Goal: Check status

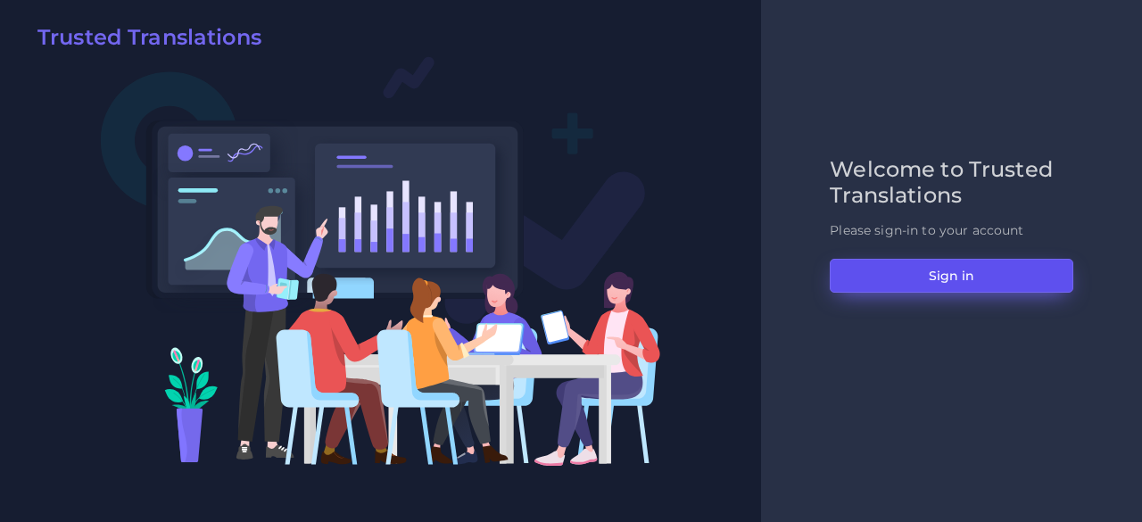
click at [916, 275] on button "Sign in" at bounding box center [952, 276] width 244 height 34
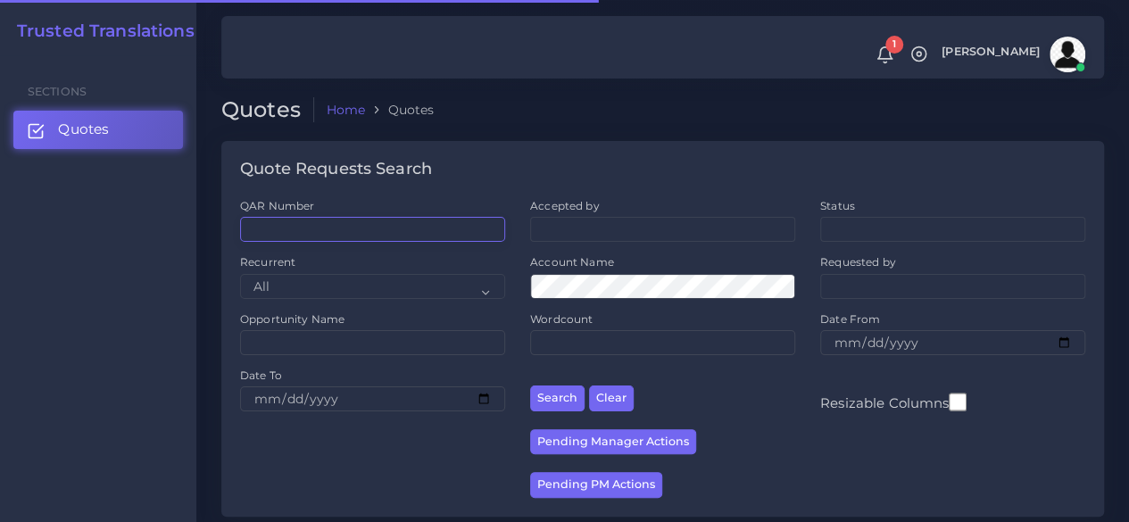
click at [410, 222] on input "QAR Number" at bounding box center [372, 229] width 265 height 25
paste input "QAR125535"
type input "QAR125535"
click at [530, 385] on button "Search" at bounding box center [557, 398] width 54 height 26
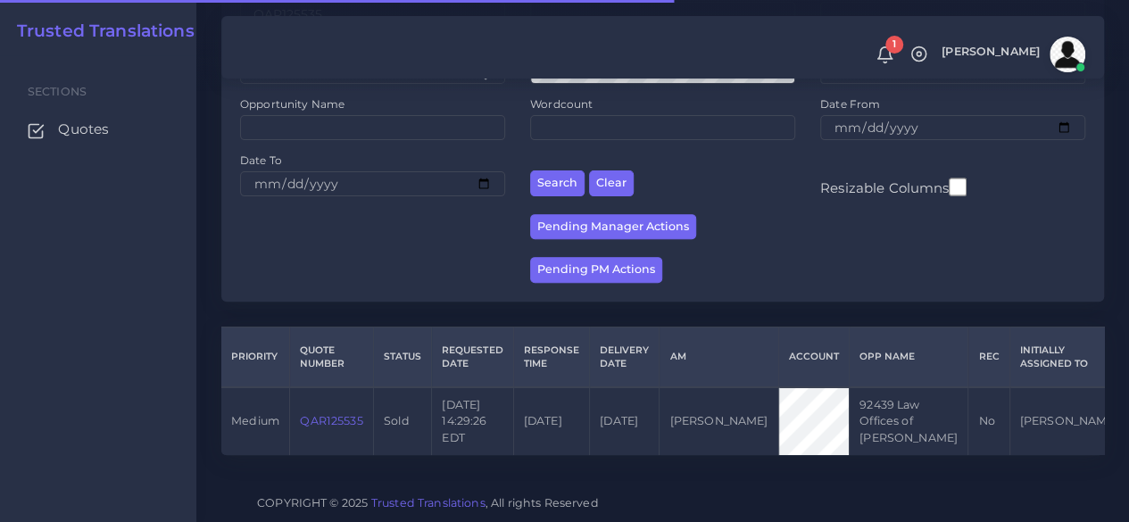
scroll to position [277, 0]
click at [355, 414] on link "QAR125535" at bounding box center [331, 420] width 62 height 13
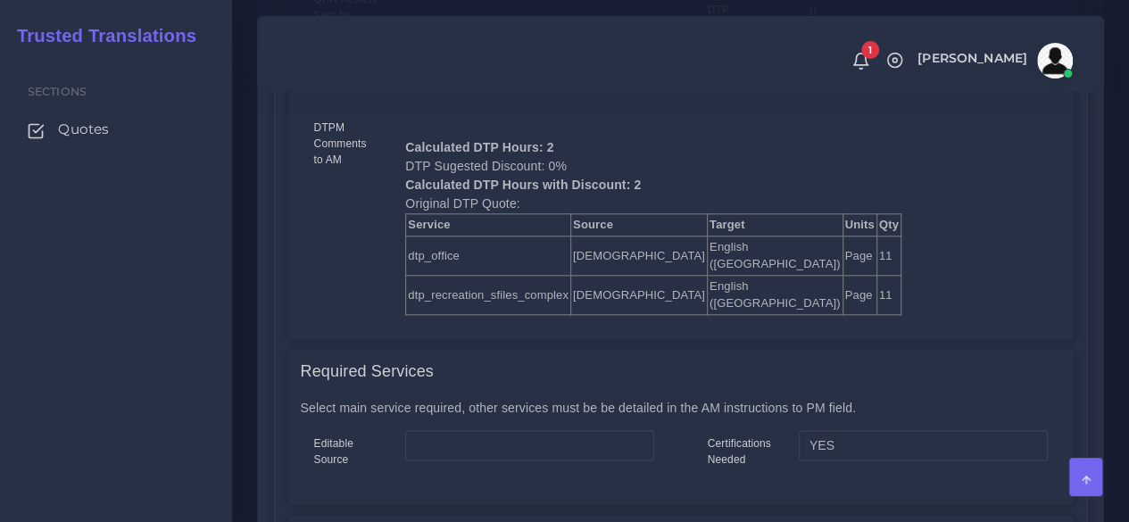
scroll to position [892, 0]
